Goal: Task Accomplishment & Management: Manage account settings

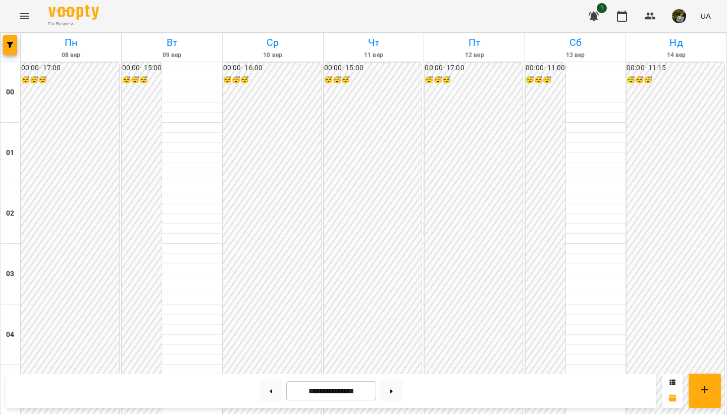
scroll to position [847, 0]
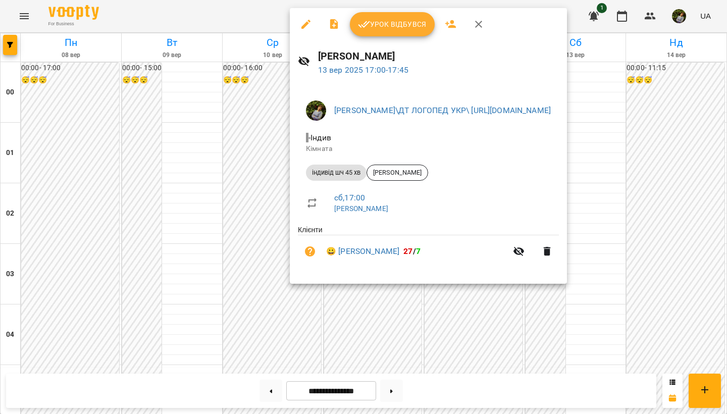
click at [392, 27] on span "Урок відбувся" at bounding box center [392, 24] width 69 height 12
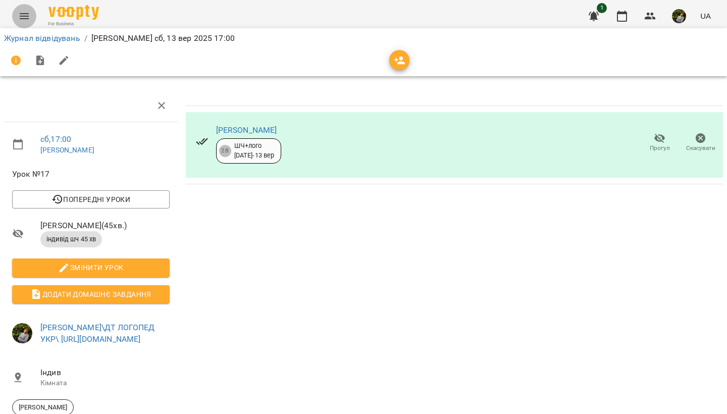
click at [24, 21] on icon "Menu" at bounding box center [24, 16] width 12 height 12
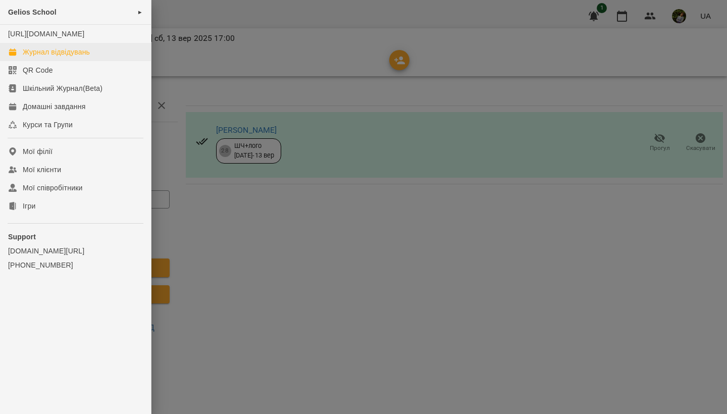
click at [47, 57] on div "Журнал відвідувань" at bounding box center [56, 52] width 67 height 10
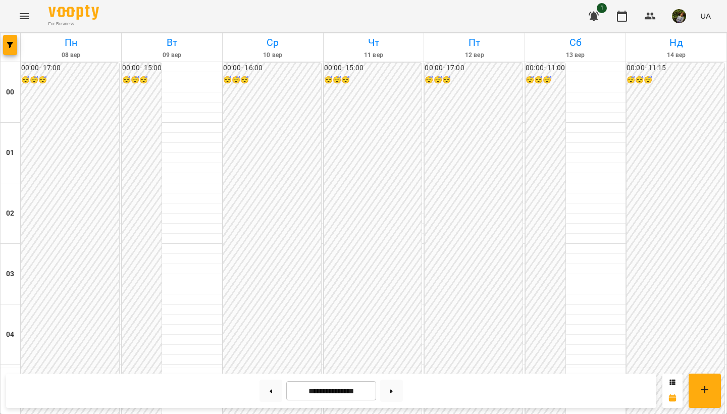
scroll to position [943, 0]
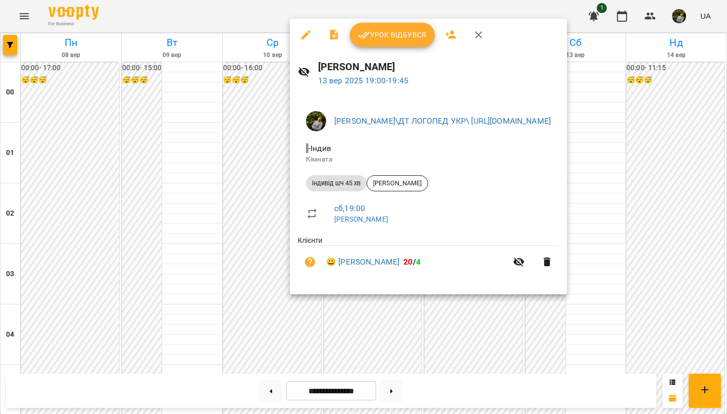
click at [393, 35] on span "Урок відбувся" at bounding box center [392, 35] width 69 height 12
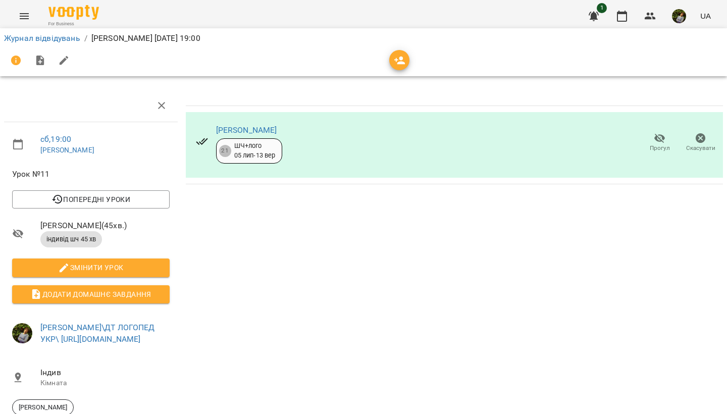
click at [24, 20] on icon "Menu" at bounding box center [24, 16] width 12 height 12
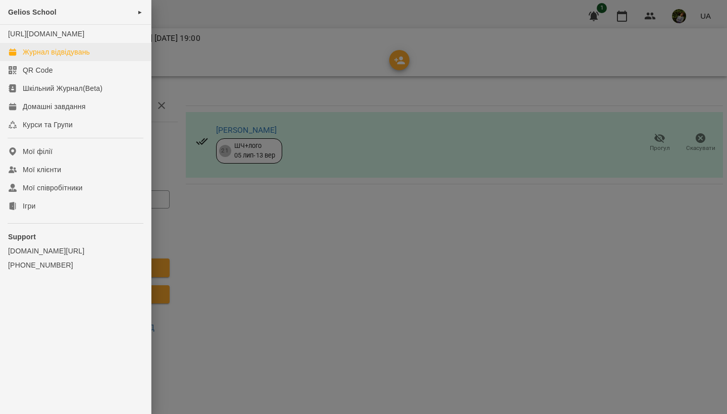
click at [43, 57] on div "Журнал відвідувань" at bounding box center [56, 52] width 67 height 10
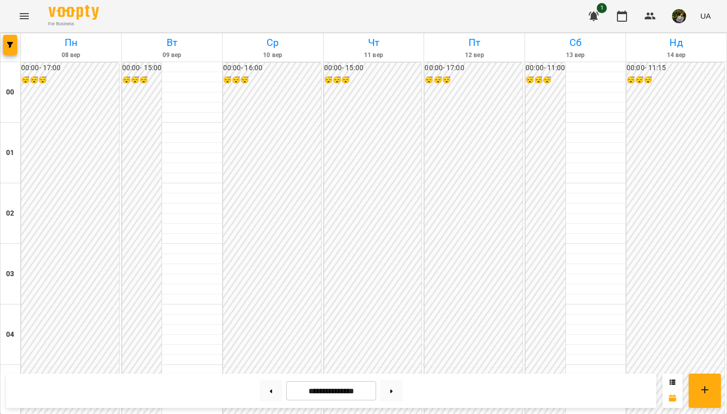
scroll to position [525, 0]
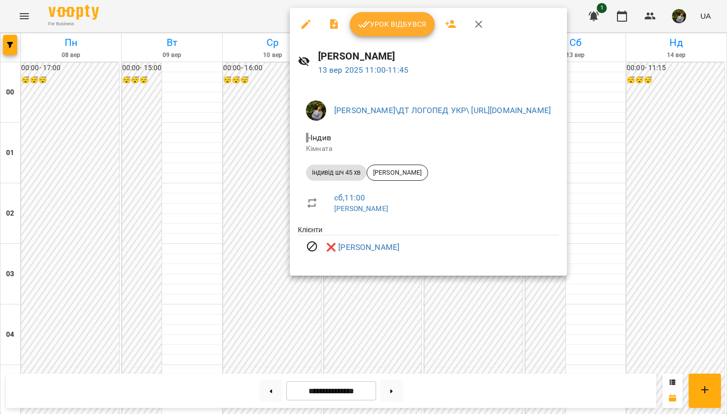
click at [606, 334] on div at bounding box center [363, 207] width 727 height 414
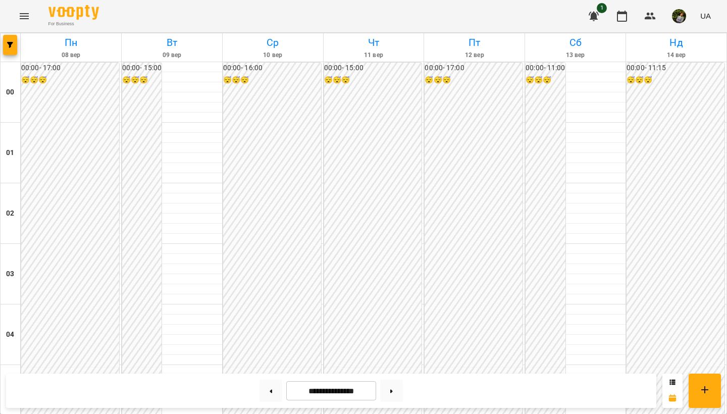
scroll to position [843, 0]
